Goal: Task Accomplishment & Management: Use online tool/utility

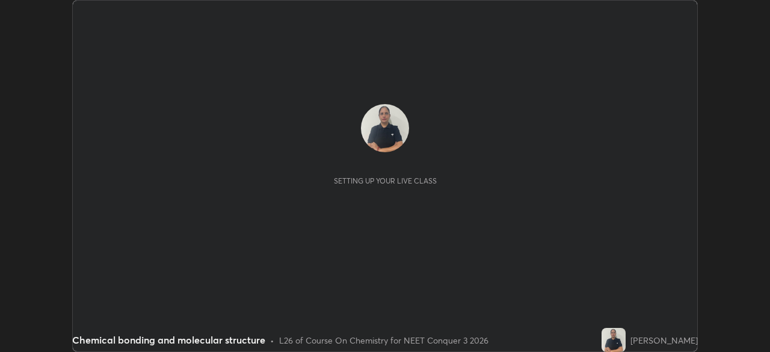
scroll to position [352, 769]
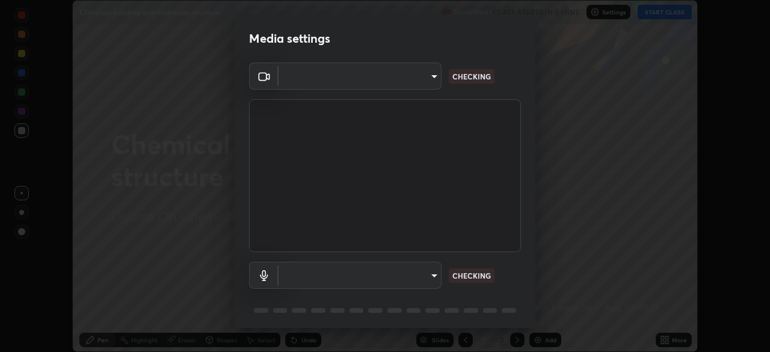
type input "5607bcfbd967db3bf5f76de58c8b00fc12754f2471884d1aaf72f2f6a5703857"
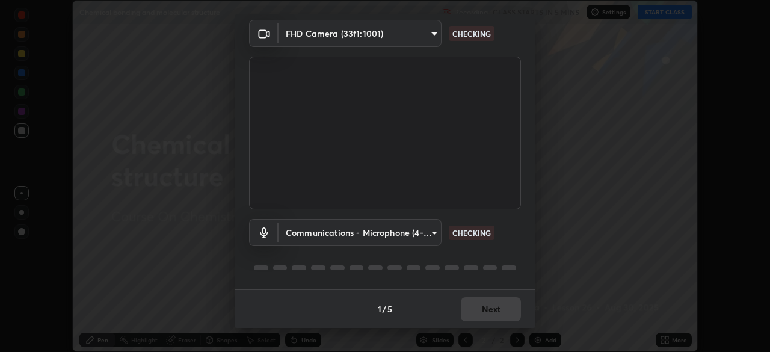
click at [425, 232] on body "Erase all Chemical bonding and molecular structure Recording CLASS STARTS IN 5 …" at bounding box center [385, 176] width 770 height 352
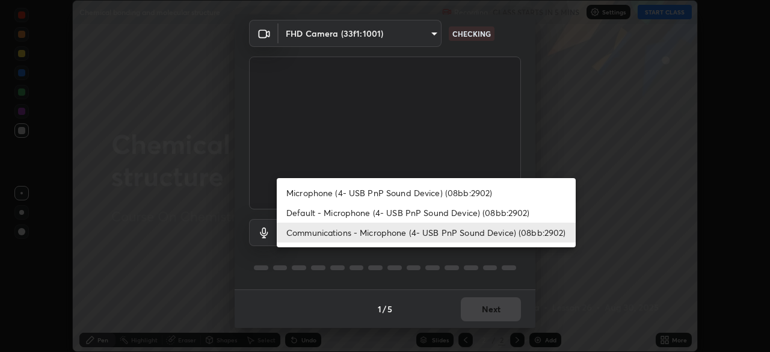
click at [406, 212] on li "Default - Microphone (4- USB PnP Sound Device) (08bb:2902)" at bounding box center [426, 213] width 299 height 20
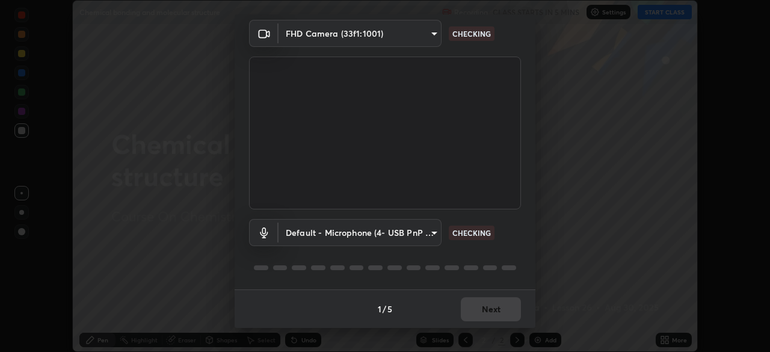
type input "default"
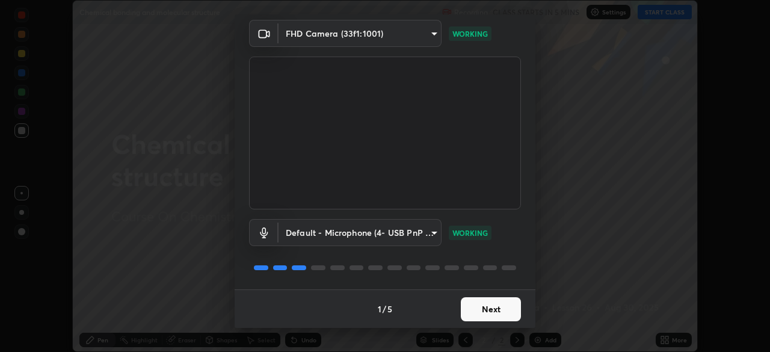
click at [511, 305] on button "Next" at bounding box center [491, 309] width 60 height 24
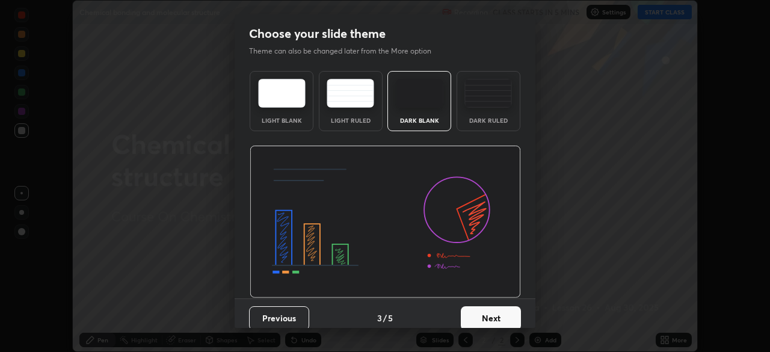
click at [509, 306] on button "Next" at bounding box center [491, 318] width 60 height 24
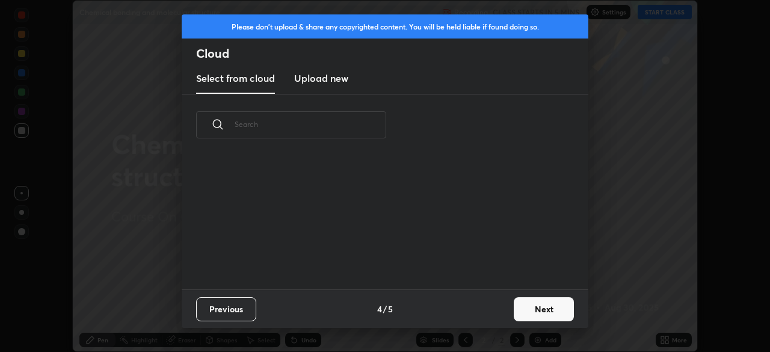
click at [515, 308] on button "Next" at bounding box center [544, 309] width 60 height 24
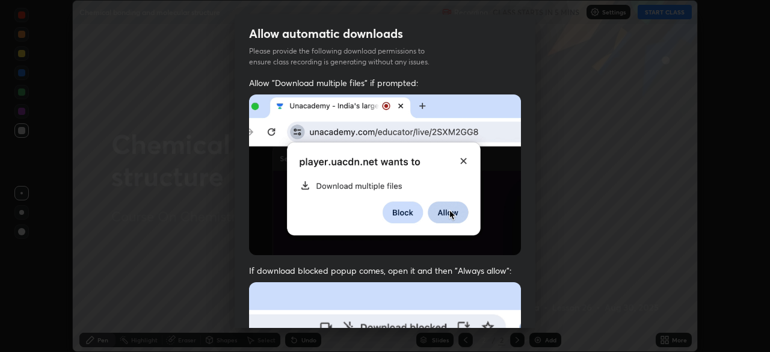
click at [521, 305] on div "Allow "Download multiple files" if prompted: If download blocked popup comes, o…" at bounding box center [385, 330] width 301 height 506
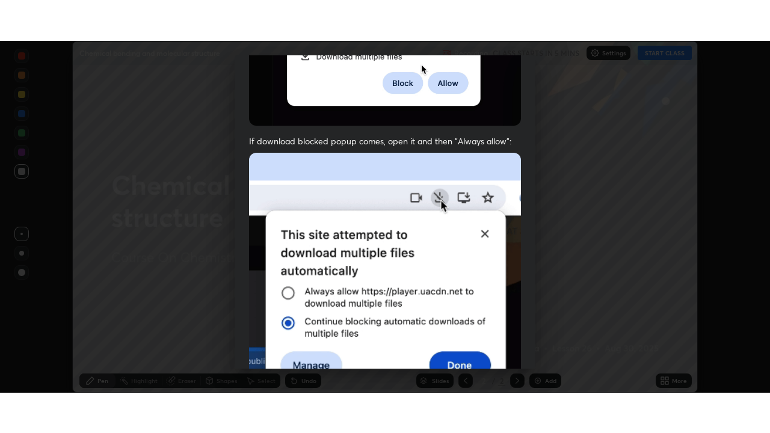
scroll to position [288, 0]
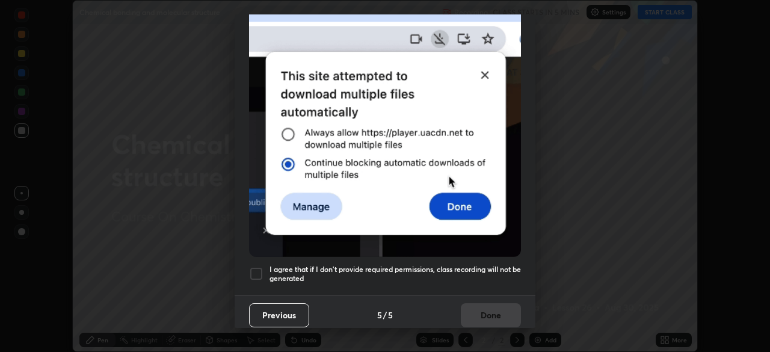
click at [426, 265] on h5 "I agree that if I don't provide required permissions, class recording will not …" at bounding box center [394, 274] width 251 height 19
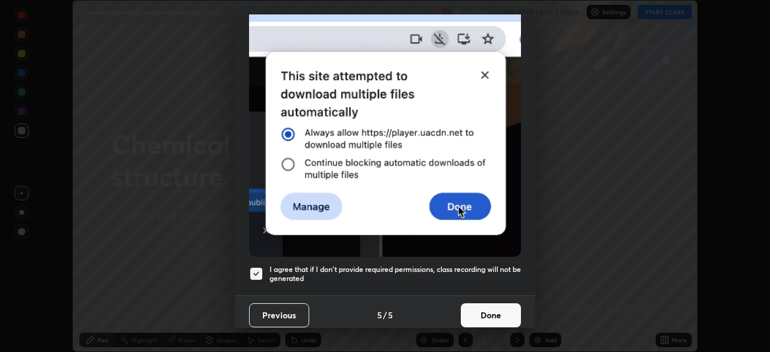
click at [476, 303] on button "Done" at bounding box center [491, 315] width 60 height 24
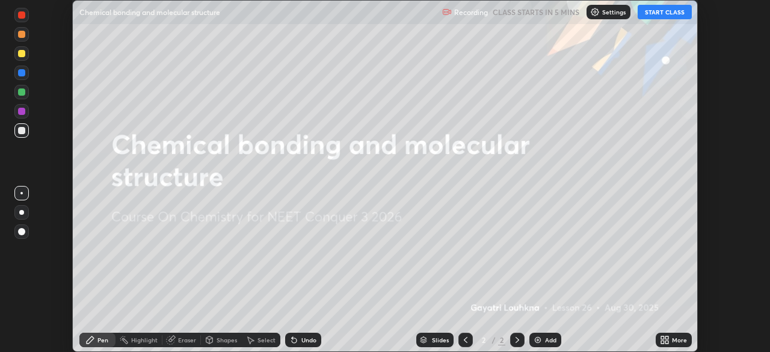
click at [666, 337] on icon at bounding box center [666, 337] width 3 height 3
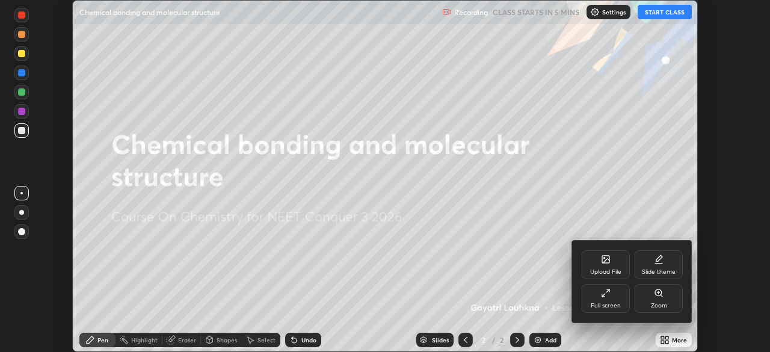
click at [606, 295] on icon at bounding box center [606, 293] width 10 height 10
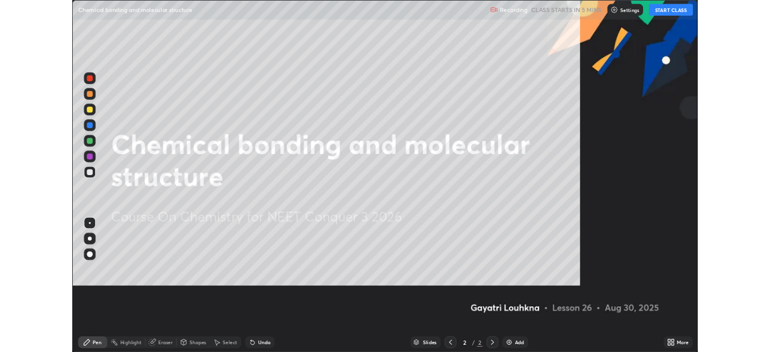
scroll to position [433, 770]
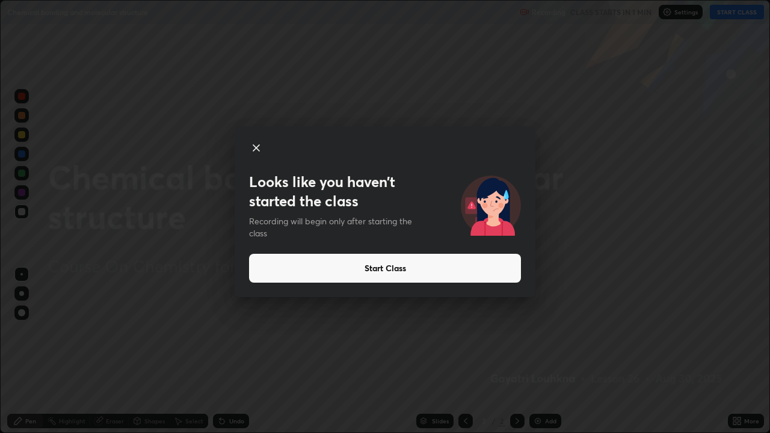
click at [253, 146] on icon at bounding box center [256, 148] width 14 height 14
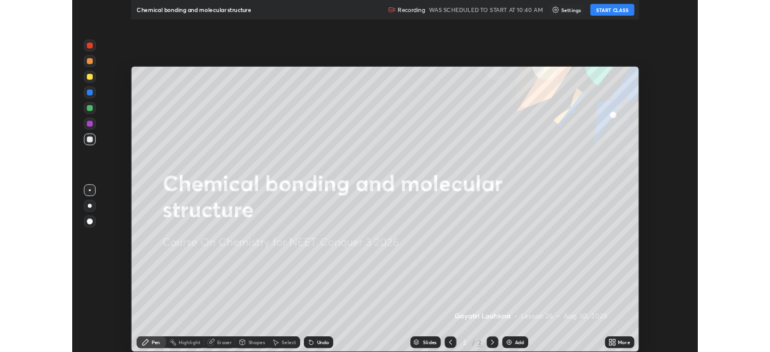
scroll to position [59793, 59375]
